Goal: Task Accomplishment & Management: Manage account settings

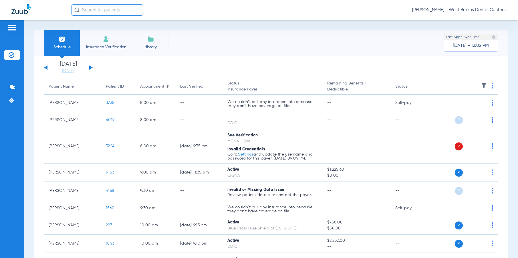
click at [73, 67] on li "[DATE] [DATE]" at bounding box center [68, 67] width 34 height 13
click at [71, 71] on link "[DATE]" at bounding box center [68, 71] width 34 height 6
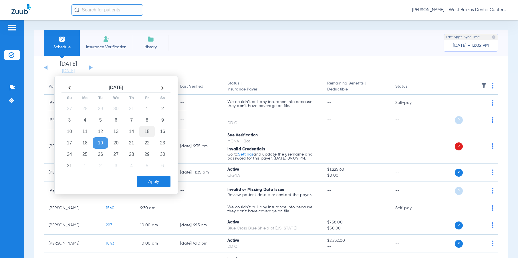
click at [151, 131] on td "15" at bounding box center [146, 131] width 15 height 11
click at [150, 180] on button "Apply" at bounding box center [154, 181] width 34 height 11
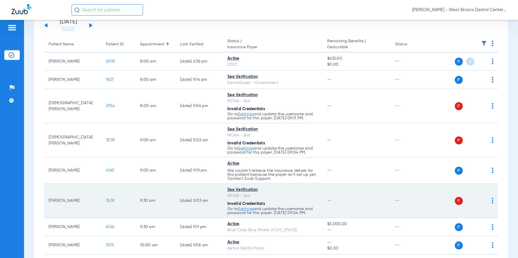
scroll to position [57, 0]
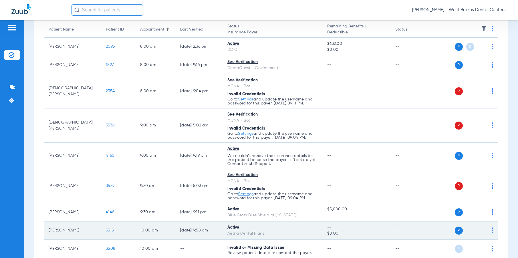
click at [105, 234] on td "3315" at bounding box center [118, 231] width 34 height 18
click at [108, 231] on span "3315" at bounding box center [110, 231] width 8 height 4
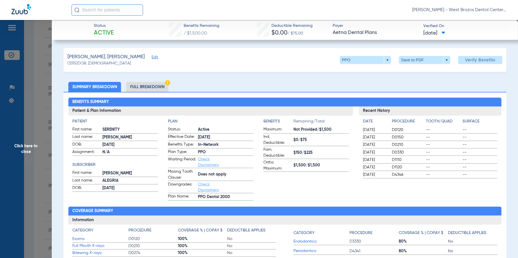
click at [148, 85] on li "Full Breakdown" at bounding box center [147, 87] width 42 height 10
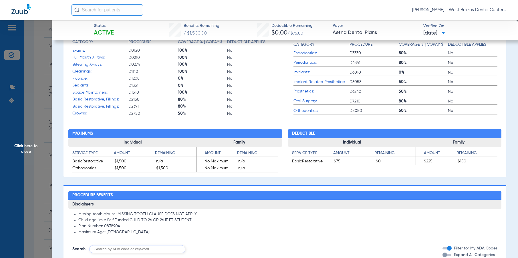
scroll to position [400, 0]
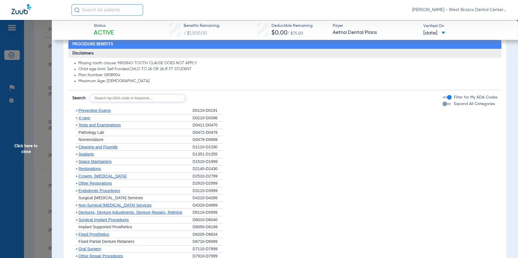
click at [85, 111] on span "Preventive Exams" at bounding box center [94, 110] width 32 height 5
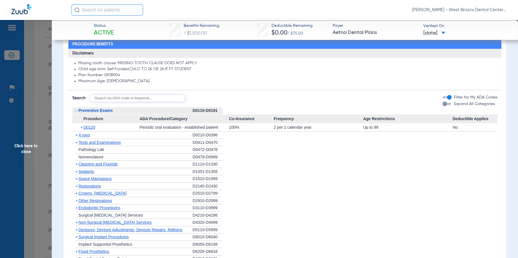
click at [85, 135] on span "X-rays" at bounding box center [83, 135] width 11 height 5
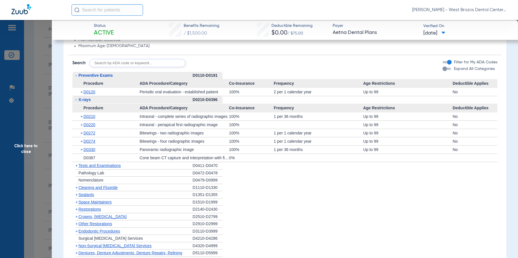
scroll to position [457, 0]
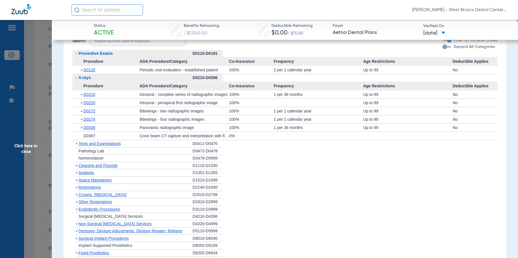
click at [89, 164] on span "Cleaning and Fluoride" at bounding box center [97, 166] width 39 height 5
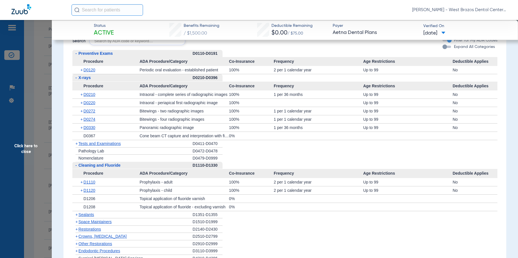
click at [29, 150] on span "Click here to close" at bounding box center [26, 149] width 52 height 258
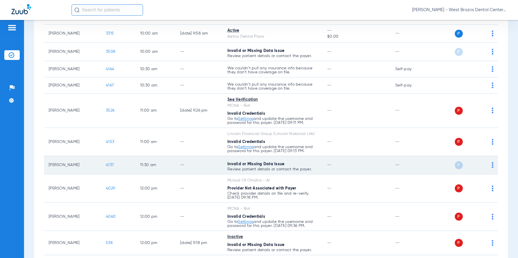
scroll to position [257, 0]
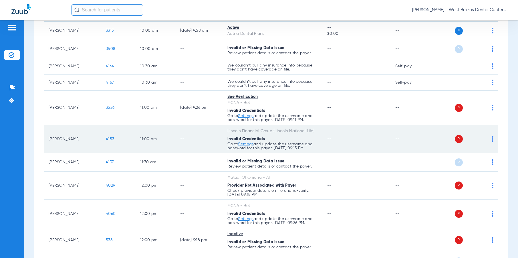
click at [109, 139] on span "4153" at bounding box center [110, 139] width 8 height 4
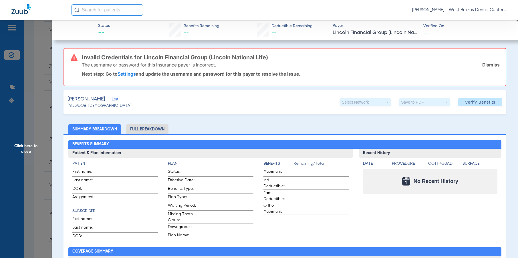
click at [20, 150] on span "Click here to close" at bounding box center [26, 149] width 52 height 258
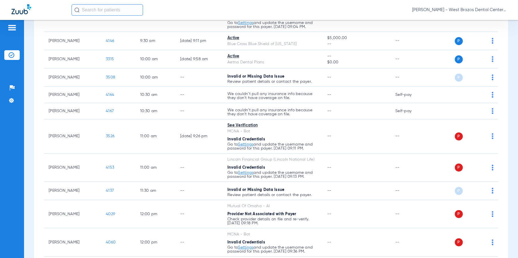
click at [12, 27] on img at bounding box center [11, 27] width 9 height 7
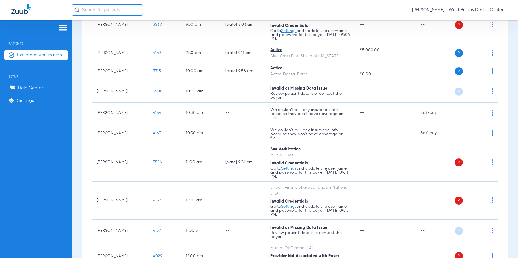
scroll to position [237, 0]
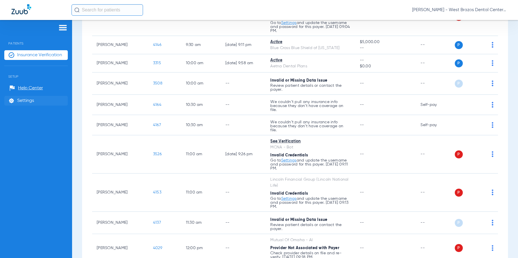
click at [23, 101] on span "Settings" at bounding box center [25, 101] width 17 height 6
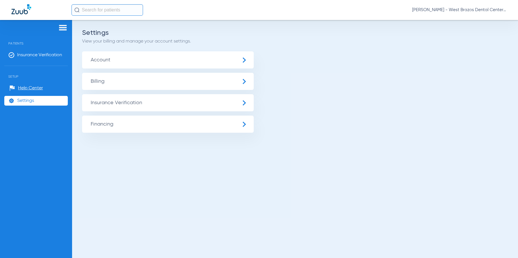
click at [193, 105] on span "Insurance Verification" at bounding box center [168, 102] width 172 height 17
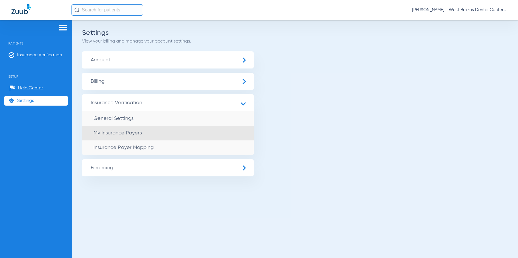
click at [118, 131] on span "My Insurance Payers" at bounding box center [118, 133] width 48 height 5
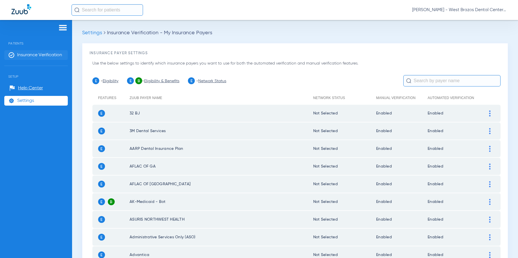
click at [30, 53] on span "Insurance Verification" at bounding box center [39, 55] width 45 height 6
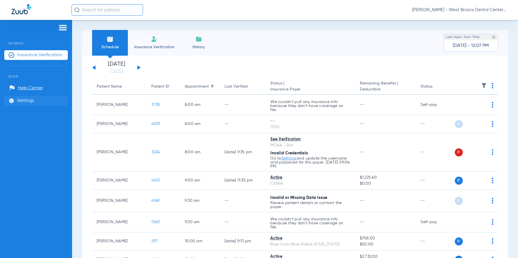
click at [17, 100] on span "Settings" at bounding box center [25, 101] width 17 height 6
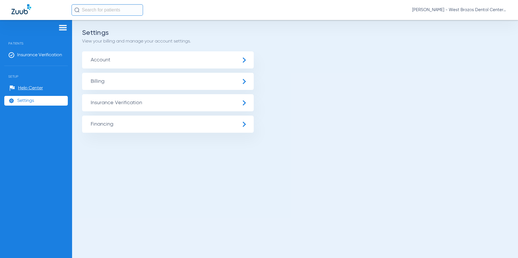
click at [240, 61] on span "Account" at bounding box center [168, 59] width 172 height 17
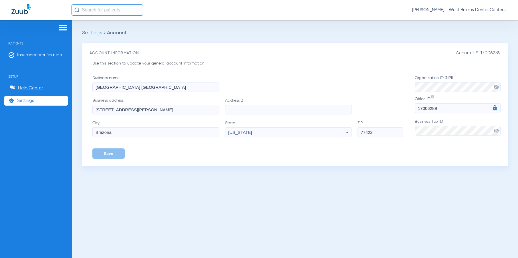
click at [45, 96] on ul "Help Center Settings" at bounding box center [35, 97] width 63 height 28
click at [38, 101] on li "Settings" at bounding box center [35, 101] width 63 height 10
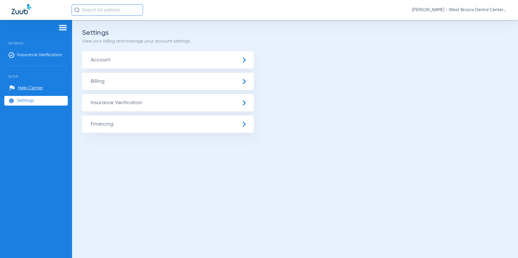
click at [246, 102] on span "Insurance Verification" at bounding box center [168, 102] width 172 height 17
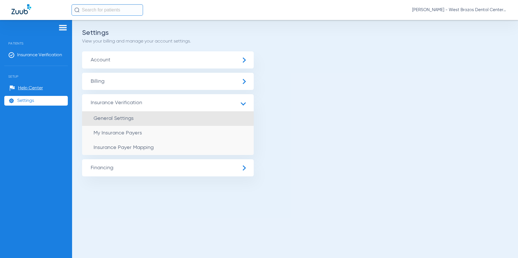
click at [132, 121] on span "General Settings" at bounding box center [114, 118] width 40 height 5
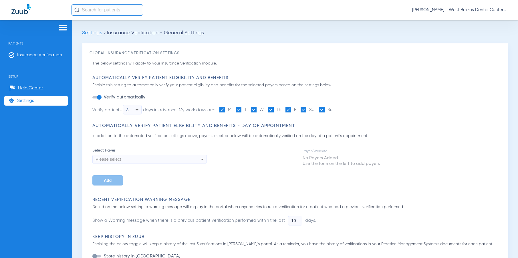
type input "6"
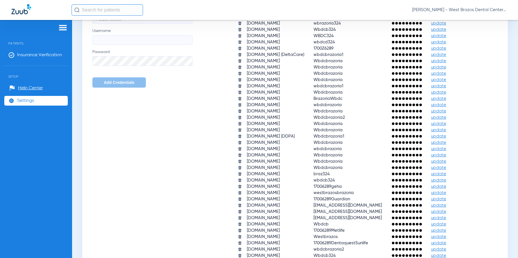
scroll to position [257, 0]
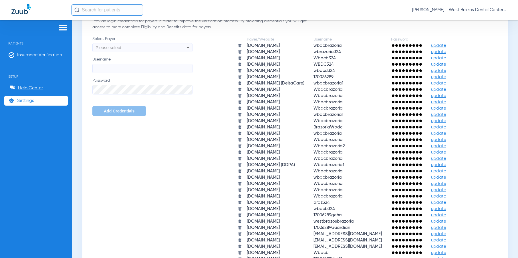
click at [265, 235] on td "[DOMAIN_NAME]" at bounding box center [275, 235] width 66 height 6
click at [446, 234] on span "update" at bounding box center [438, 234] width 15 height 4
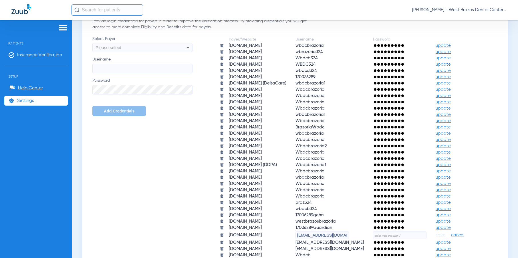
click at [426, 236] on input "text" at bounding box center [399, 236] width 53 height 8
paste input "555612"
drag, startPoint x: 424, startPoint y: 236, endPoint x: 351, endPoint y: 240, distance: 73.3
click at [351, 240] on table "Payer/Website Username Password [DOMAIN_NAME] wbdcbrazoria update [DOMAIN_NAME]…" at bounding box center [346, 163] width 263 height 254
paste input "324Nbrooks$"
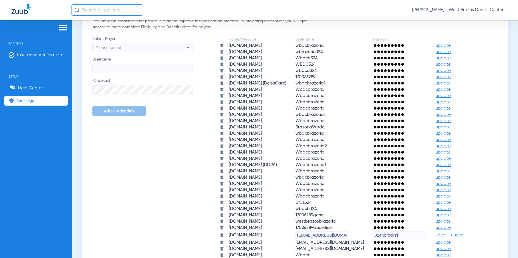
type input "324Nbrooks$"
click at [445, 235] on span "save" at bounding box center [440, 235] width 10 height 5
